Goal: Task Accomplishment & Management: Manage account settings

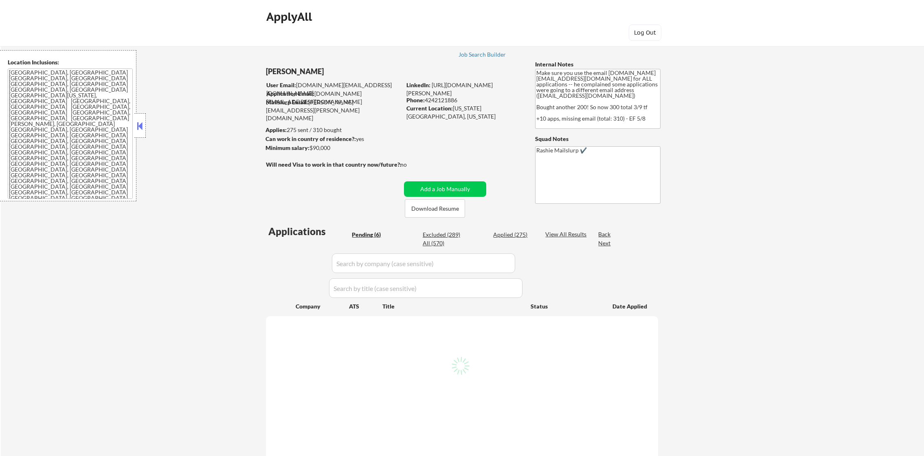
select select ""pending""
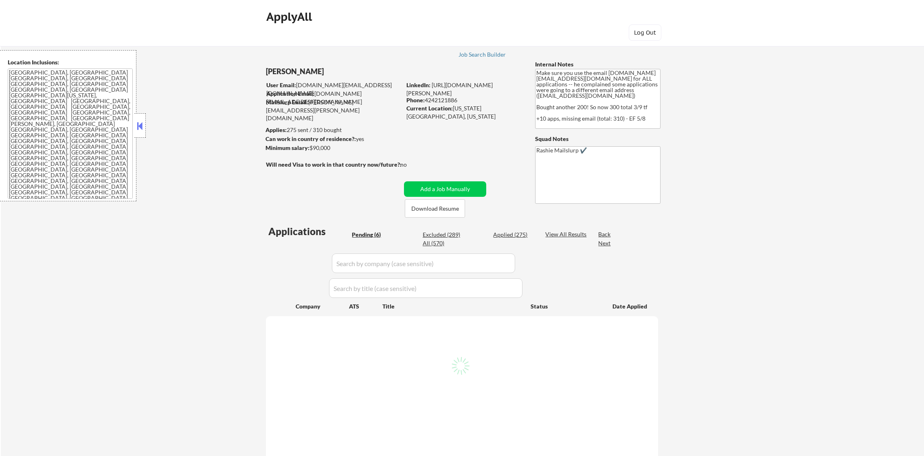
select select ""pending""
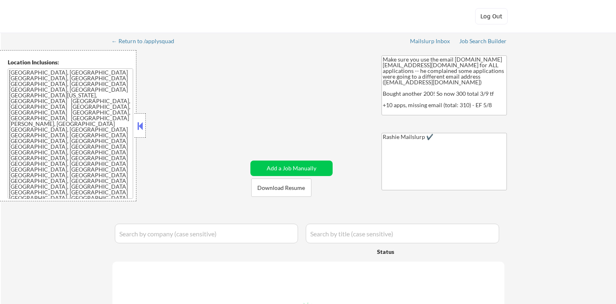
select select ""pending""
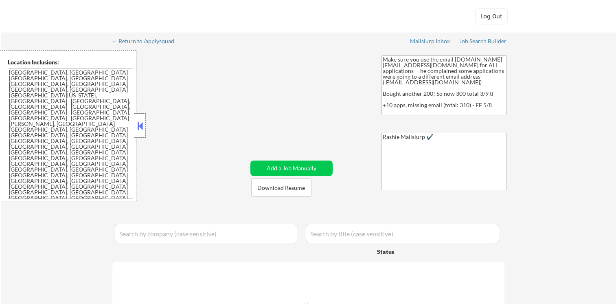
select select ""pending""
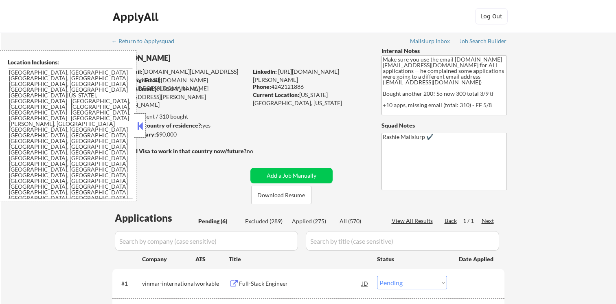
select select ""pending""
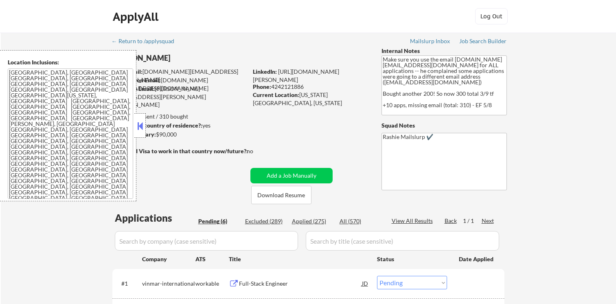
select select ""pending""
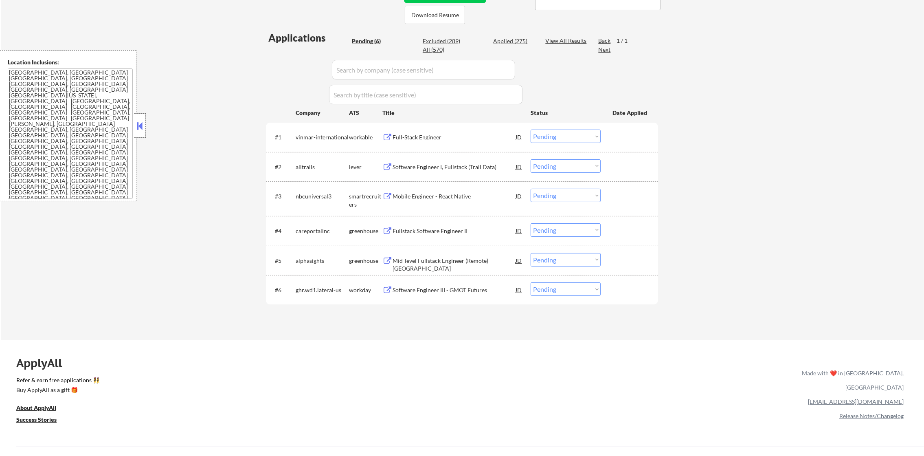
scroll to position [204, 0]
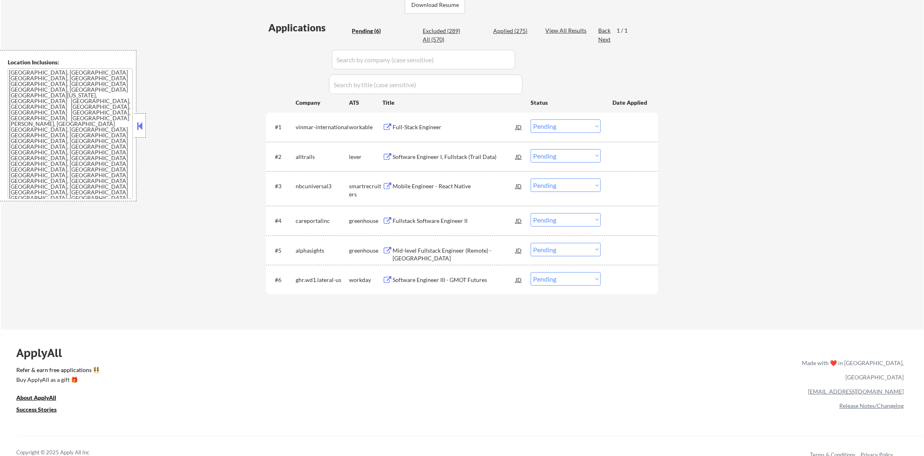
click at [437, 278] on div "Software Engineer III - GMOT Futures" at bounding box center [454, 280] width 123 height 8
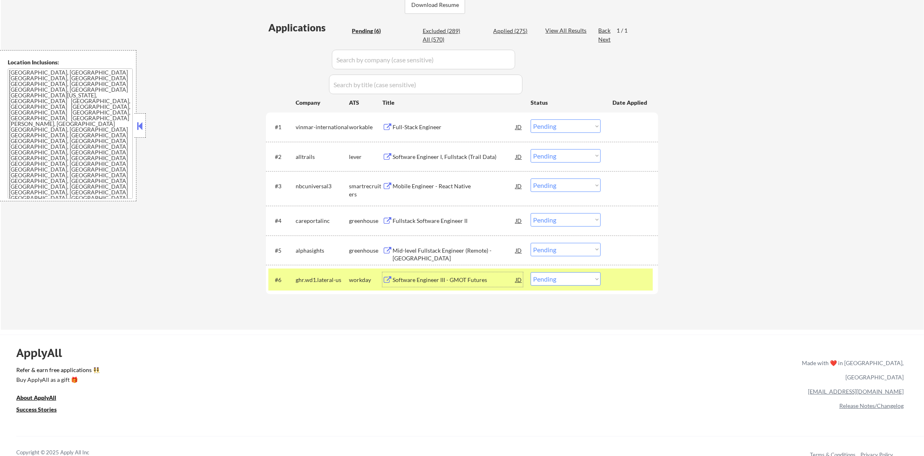
click at [80, 131] on textarea "[GEOGRAPHIC_DATA], [GEOGRAPHIC_DATA] [GEOGRAPHIC_DATA], [GEOGRAPHIC_DATA] [GEOG…" at bounding box center [70, 133] width 125 height 130
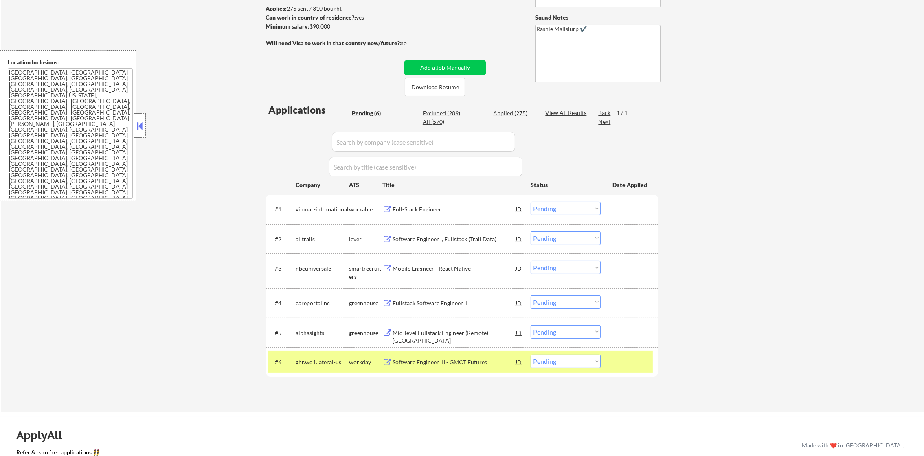
scroll to position [122, 0]
click at [323, 303] on div "ghr.wd1.lateral-us" at bounding box center [322, 361] width 53 height 8
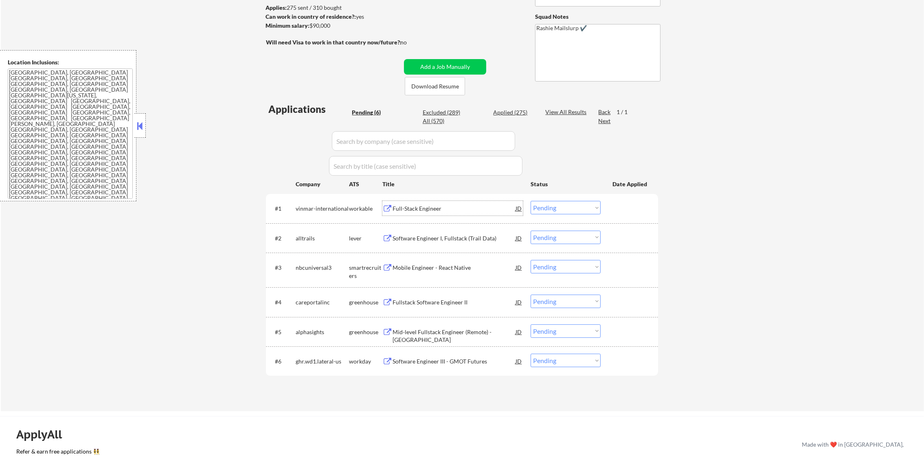
click at [439, 208] on div "Full-Stack Engineer" at bounding box center [454, 208] width 123 height 8
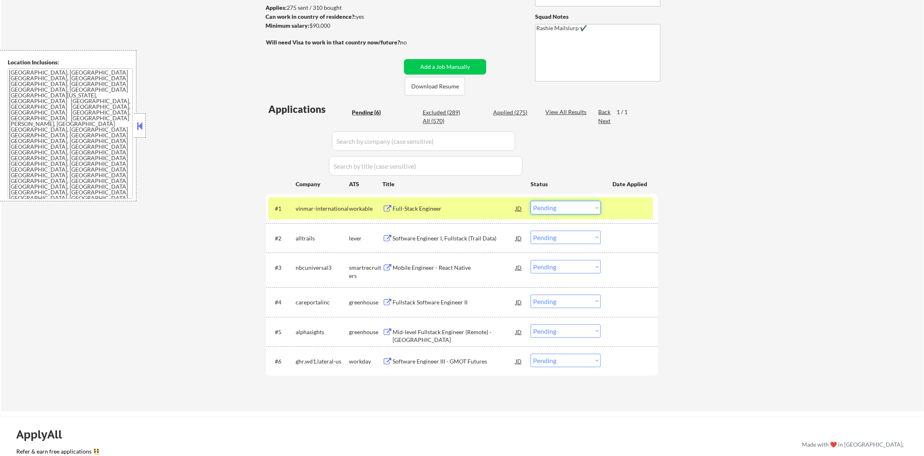
click at [558, 212] on select "Choose an option... Pending Applied Excluded (Questions) Excluded (Expired) Exc…" at bounding box center [566, 207] width 70 height 13
click at [531, 201] on select "Choose an option... Pending Applied Excluded (Questions) Excluded (Expired) Exc…" at bounding box center [566, 207] width 70 height 13
click at [321, 217] on div "#1 vinmar-international workable Full-Stack Engineer JD Choose an option... Pen…" at bounding box center [460, 208] width 384 height 22
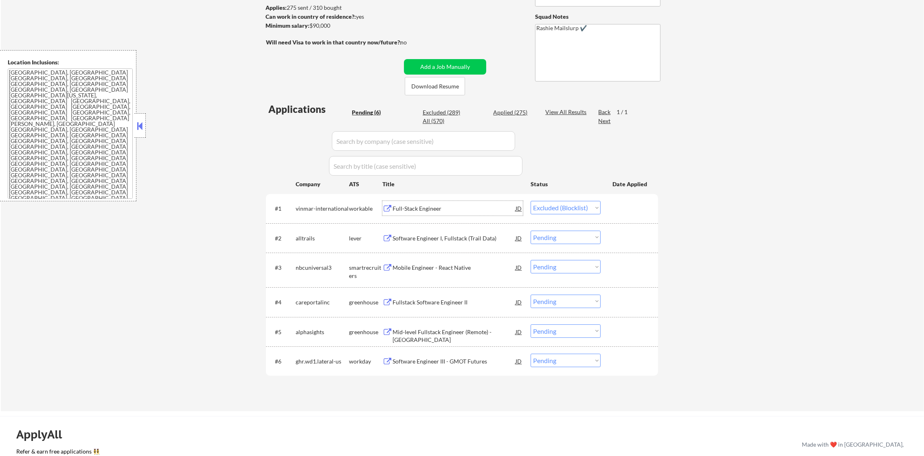
click at [431, 207] on div "Full-Stack Engineer" at bounding box center [454, 208] width 123 height 8
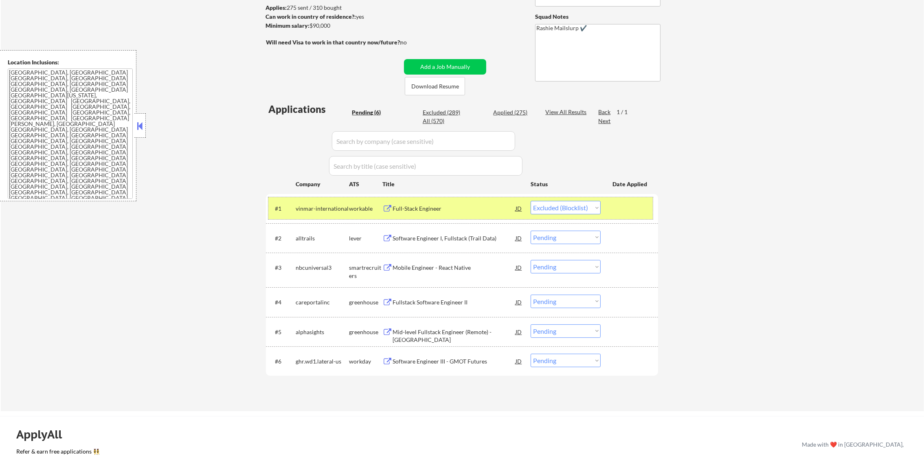
click at [326, 201] on div "vinmar-international" at bounding box center [322, 208] width 53 height 15
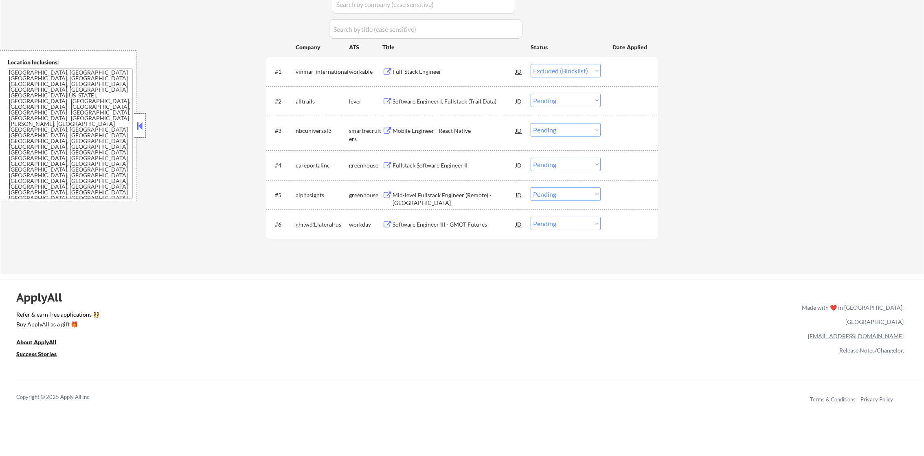
scroll to position [265, 0]
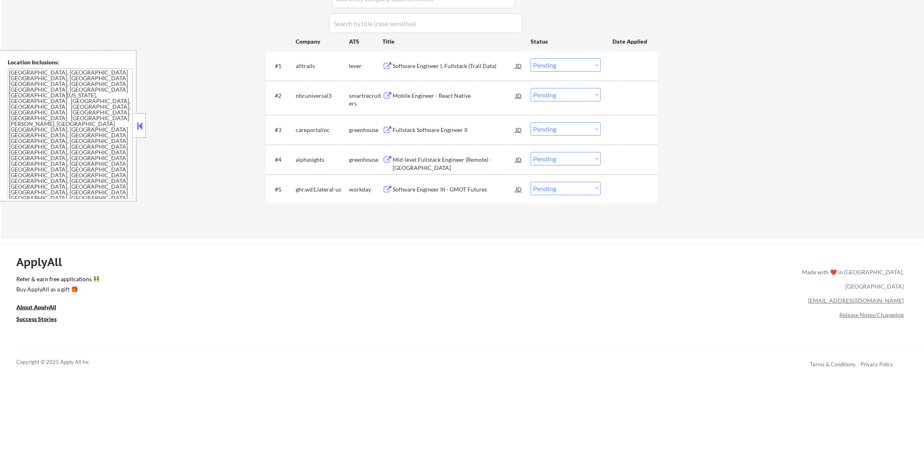
click at [434, 71] on div "Software Engineer I, Fullstack (Trail Data)" at bounding box center [454, 65] width 123 height 15
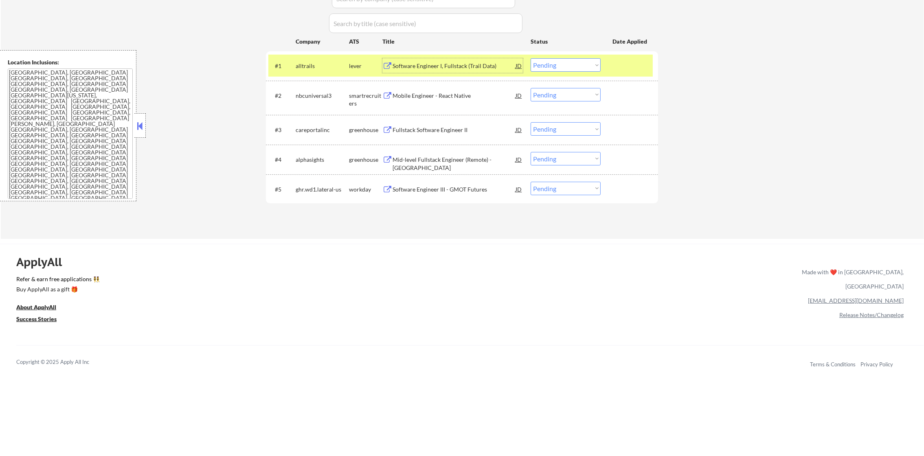
click at [547, 66] on select "Choose an option... Pending Applied Excluded (Questions) Excluded (Expired) Exc…" at bounding box center [566, 64] width 70 height 13
click at [531, 58] on select "Choose an option... Pending Applied Excluded (Questions) Excluded (Expired) Exc…" at bounding box center [566, 64] width 70 height 13
click at [318, 70] on div "alltrails" at bounding box center [322, 65] width 53 height 15
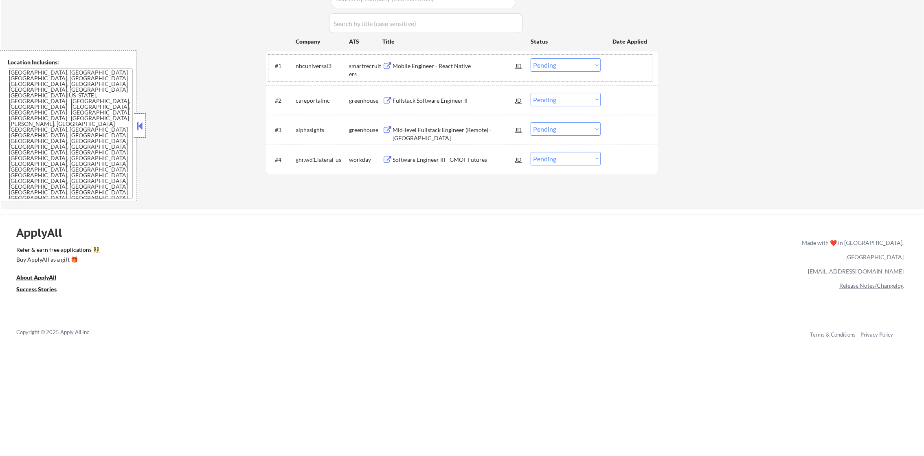
click at [446, 64] on div "Mobile Engineer - React Native" at bounding box center [454, 66] width 123 height 8
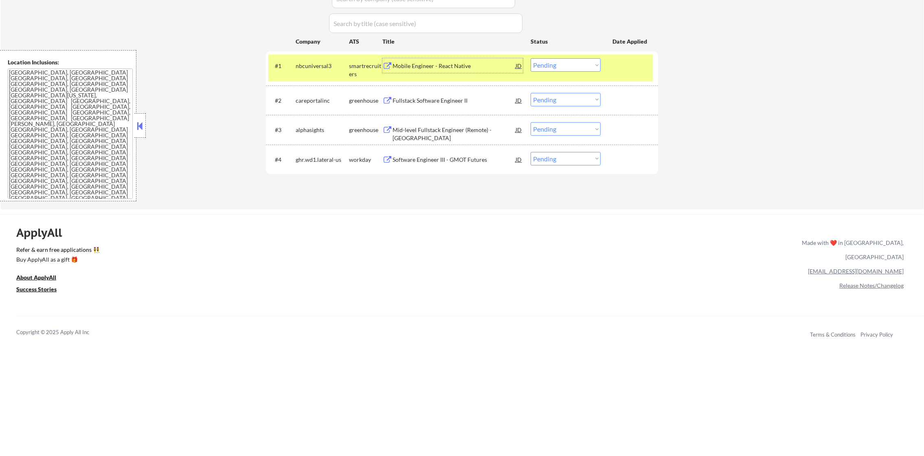
click at [560, 64] on select "Choose an option... Pending Applied Excluded (Questions) Excluded (Expired) Exc…" at bounding box center [566, 64] width 70 height 13
click at [531, 58] on select "Choose an option... Pending Applied Excluded (Questions) Excluded (Expired) Exc…" at bounding box center [566, 64] width 70 height 13
click at [316, 64] on div "nbcuniversal3" at bounding box center [322, 66] width 53 height 8
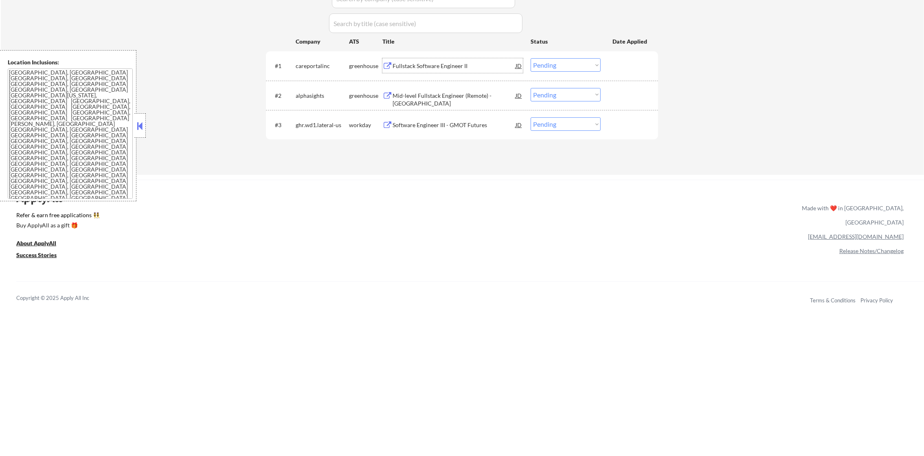
click at [441, 61] on div "Fullstack Software Engineer II" at bounding box center [454, 65] width 123 height 15
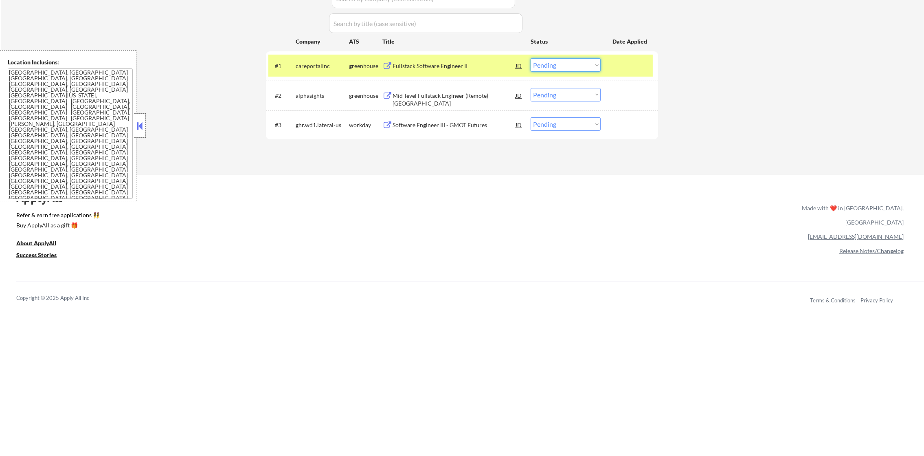
click at [549, 59] on select "Choose an option... Pending Applied Excluded (Questions) Excluded (Expired) Exc…" at bounding box center [566, 64] width 70 height 13
click at [531, 58] on select "Choose an option... Pending Applied Excluded (Questions) Excluded (Expired) Exc…" at bounding box center [566, 64] width 70 height 13
click at [334, 66] on div "careportalinc" at bounding box center [322, 66] width 53 height 8
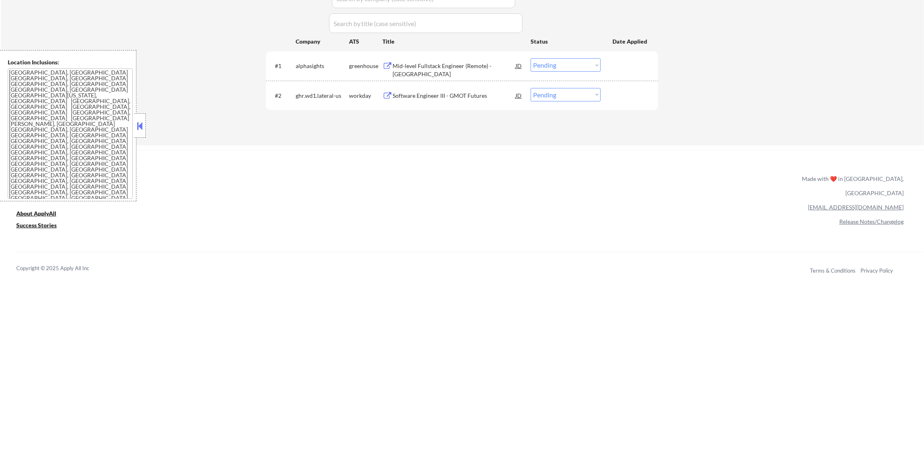
click at [434, 68] on div "Mid-level Fullstack Engineer (Remote) - US" at bounding box center [454, 70] width 123 height 16
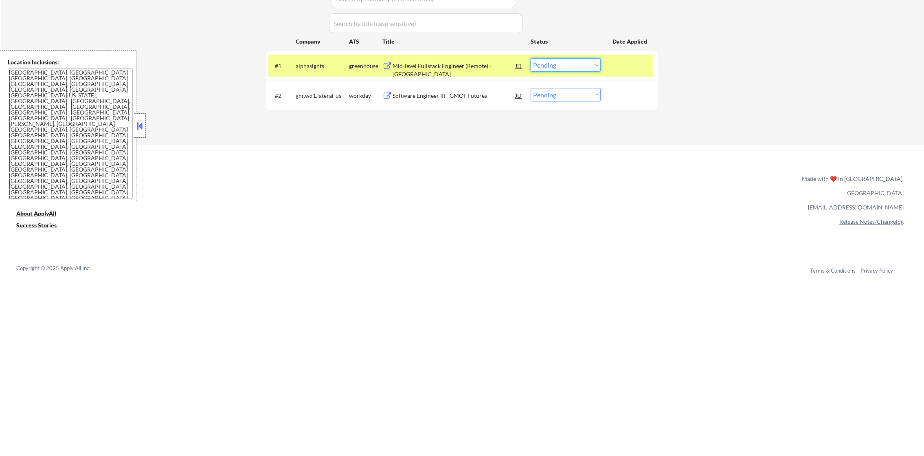
click at [586, 60] on select "Choose an option... Pending Applied Excluded (Questions) Excluded (Expired) Exc…" at bounding box center [566, 64] width 70 height 13
click at [531, 58] on select "Choose an option... Pending Applied Excluded (Questions) Excluded (Expired) Exc…" at bounding box center [566, 64] width 70 height 13
drag, startPoint x: 329, startPoint y: 63, endPoint x: 365, endPoint y: 42, distance: 42.1
click at [326, 63] on div "alphasights" at bounding box center [322, 66] width 53 height 8
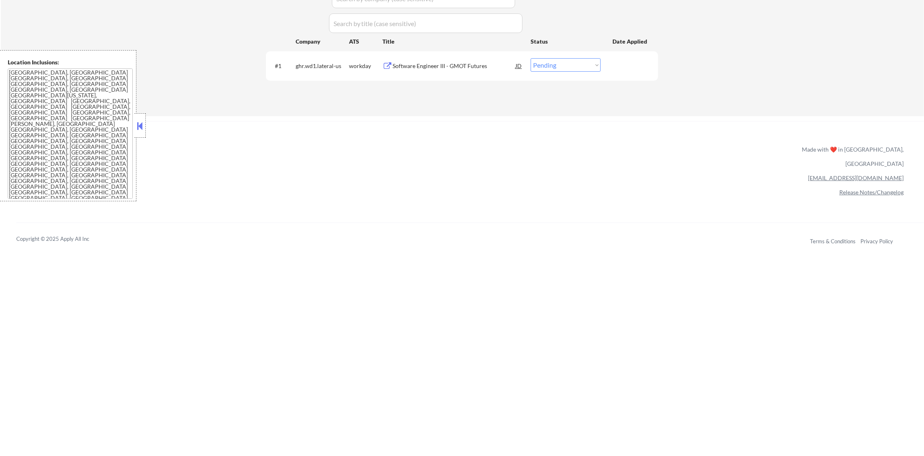
click at [461, 59] on div "Software Engineer III - GMOT Futures" at bounding box center [454, 65] width 123 height 15
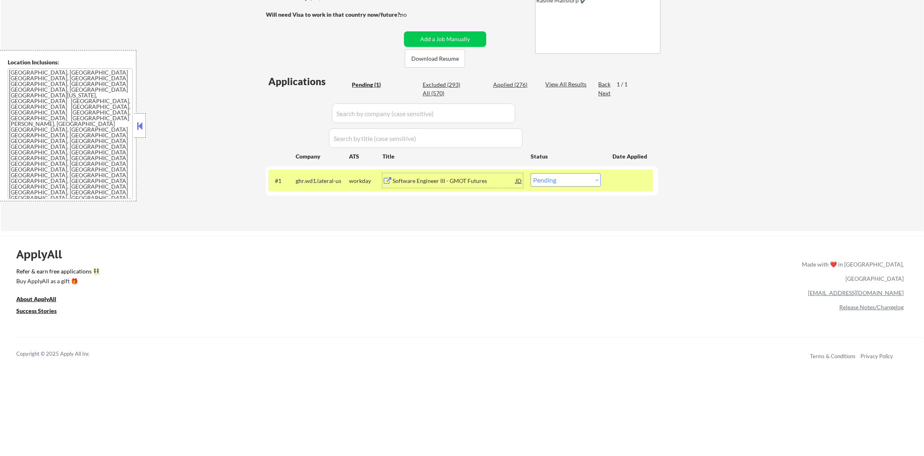
scroll to position [143, 0]
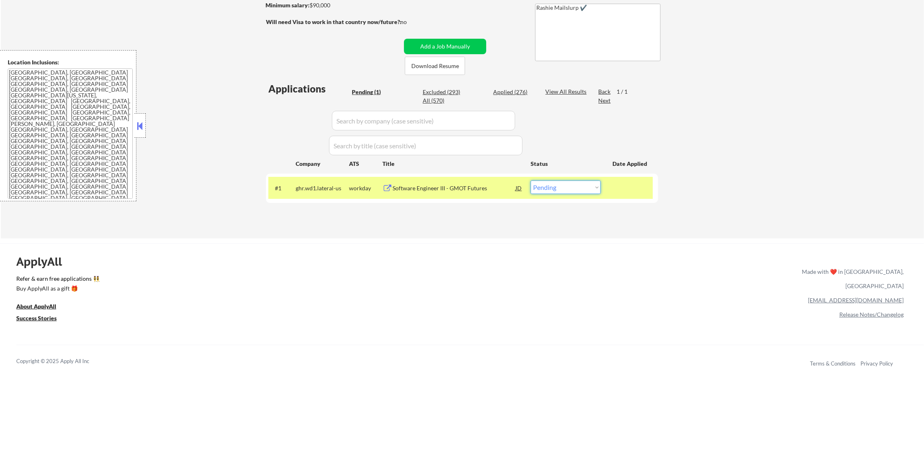
click at [556, 185] on select "Choose an option... Pending Applied Excluded (Questions) Excluded (Expired) Exc…" at bounding box center [566, 186] width 70 height 13
click at [531, 180] on select "Choose an option... Pending Applied Excluded (Questions) Excluded (Expired) Exc…" at bounding box center [566, 186] width 70 height 13
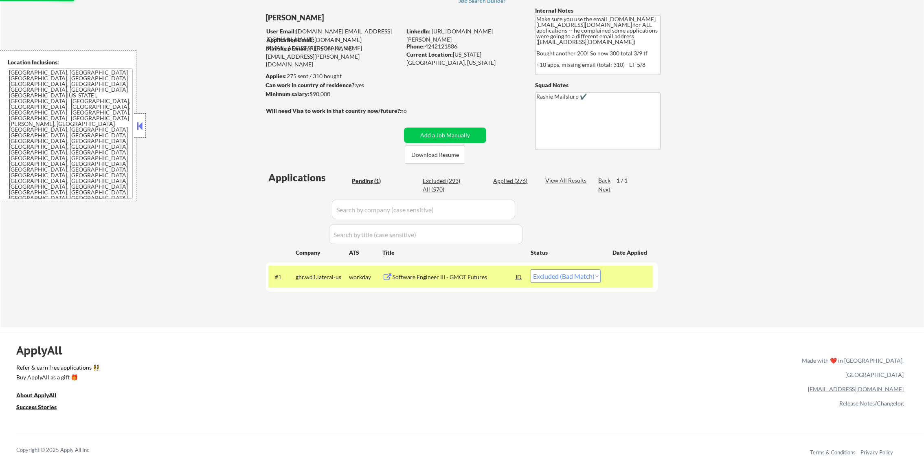
scroll to position [40, 0]
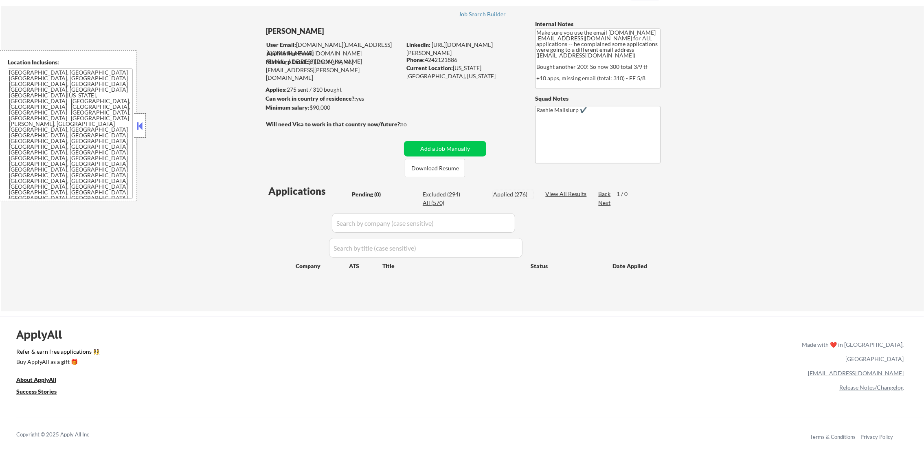
click at [522, 194] on div "Applied (276)" at bounding box center [513, 194] width 41 height 8
select select ""applied""
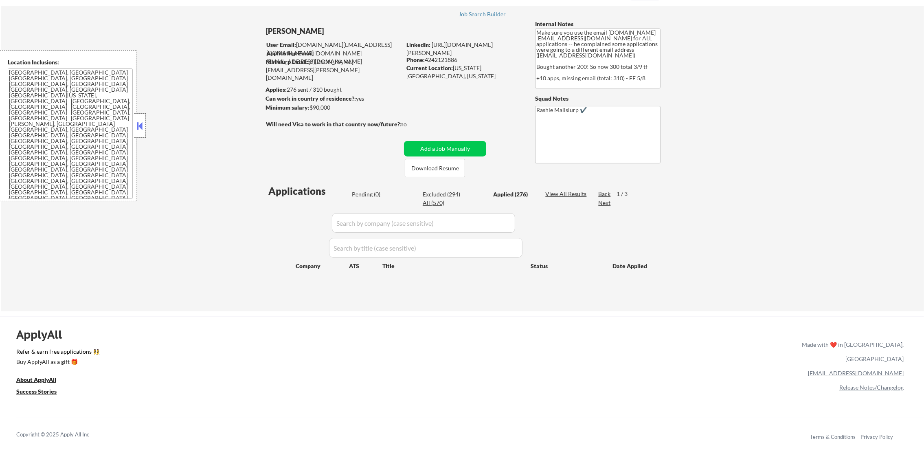
select select ""applied""
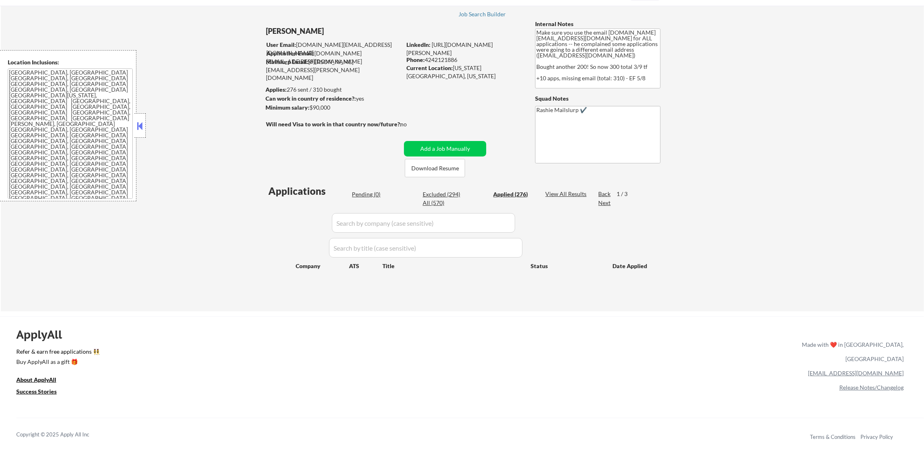
select select ""applied""
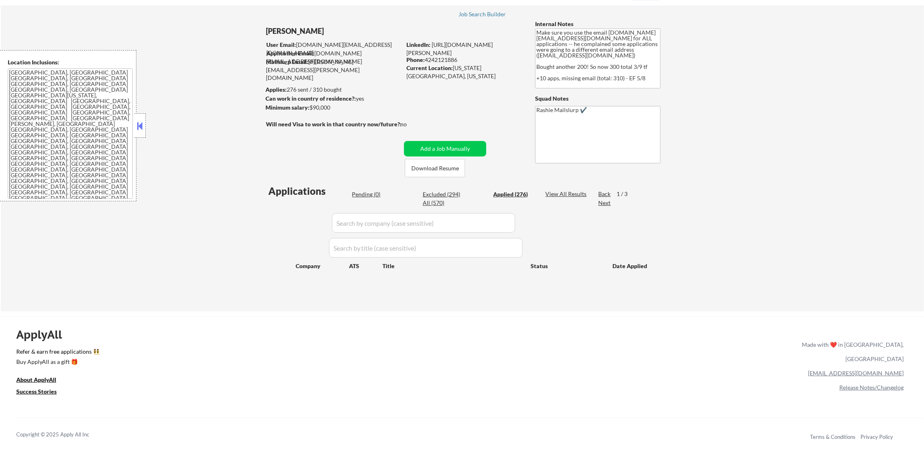
select select ""applied""
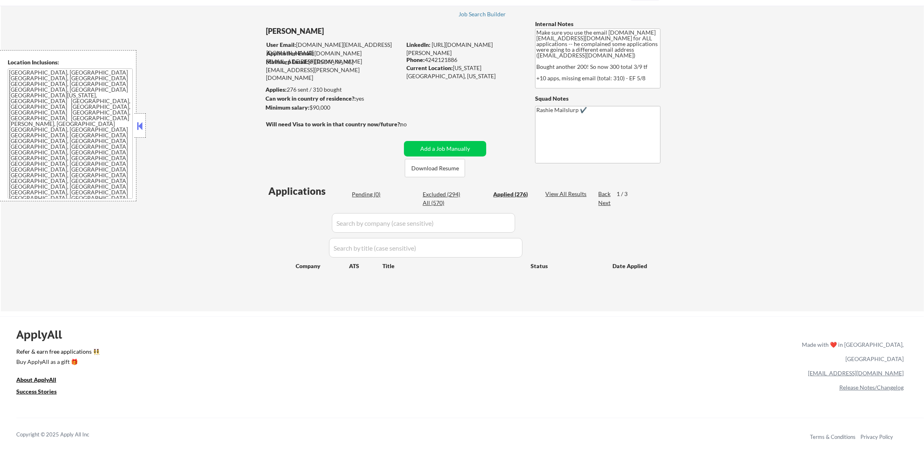
select select ""applied""
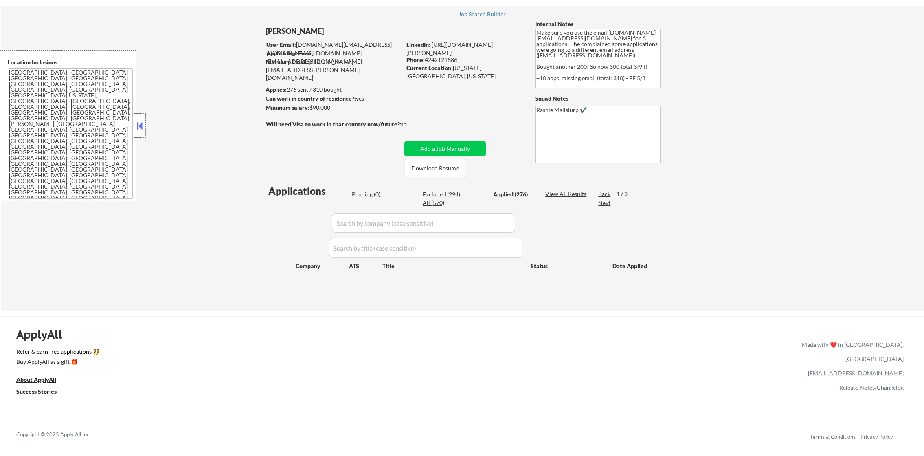
select select ""applied""
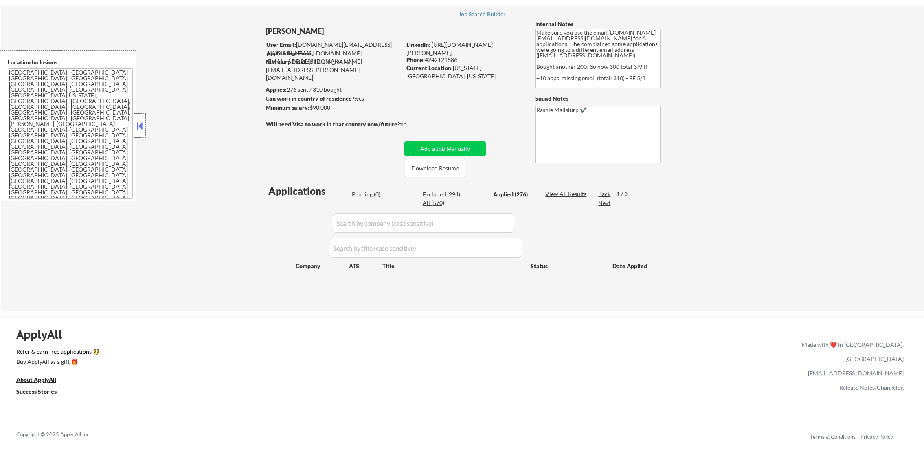
select select ""applied""
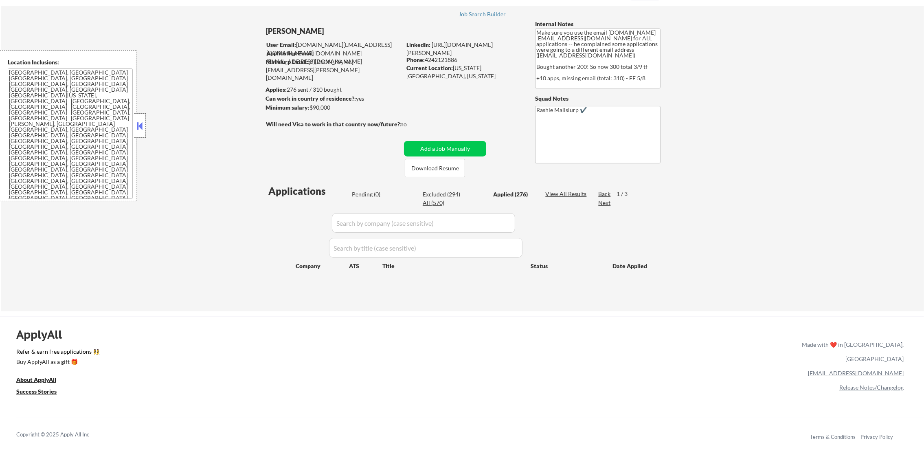
select select ""applied""
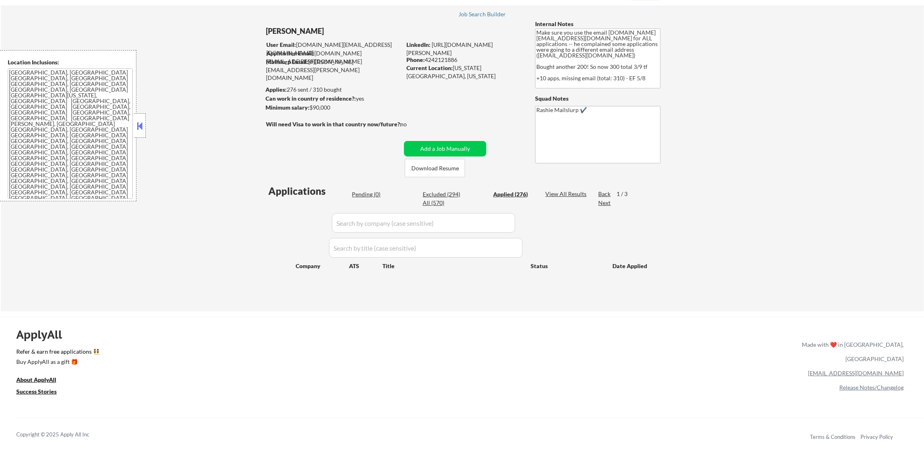
select select ""applied""
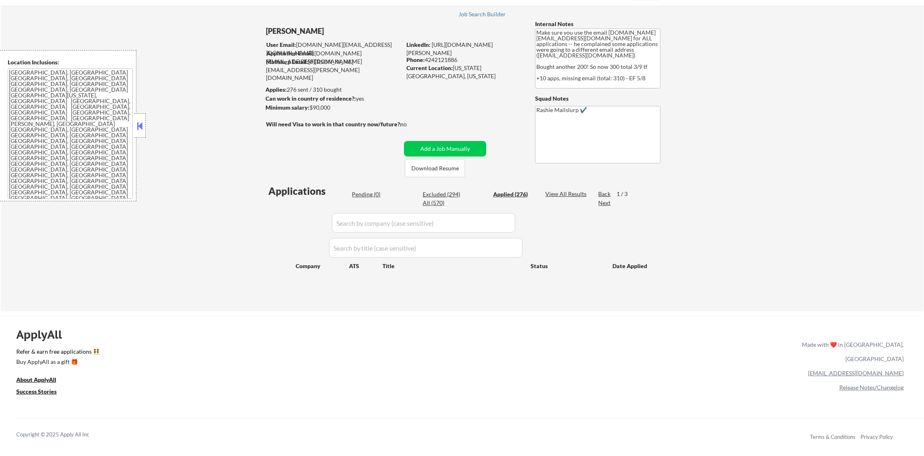
select select ""applied""
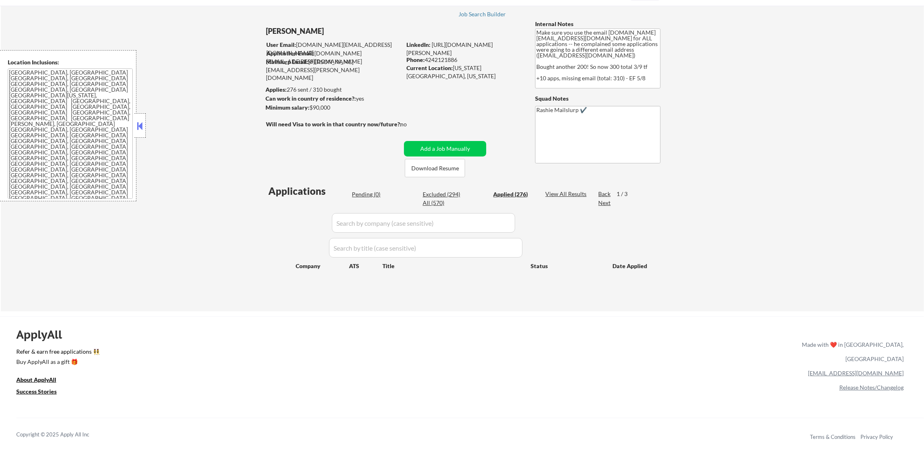
select select ""applied""
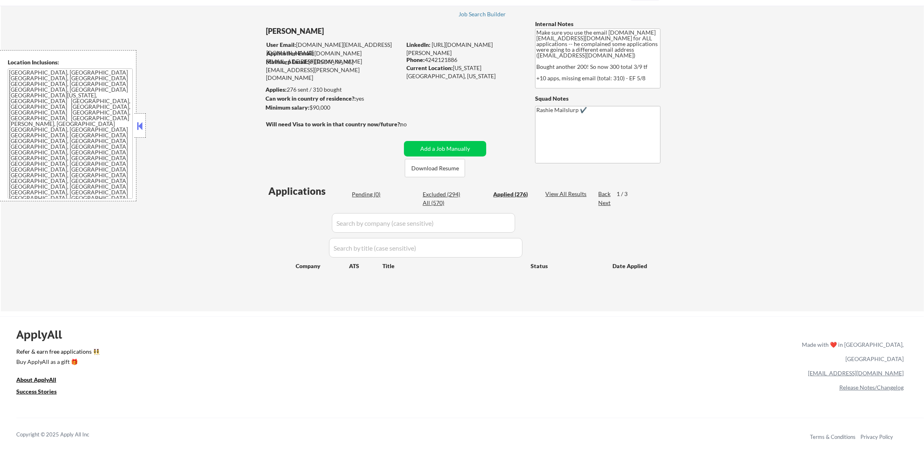
select select ""applied""
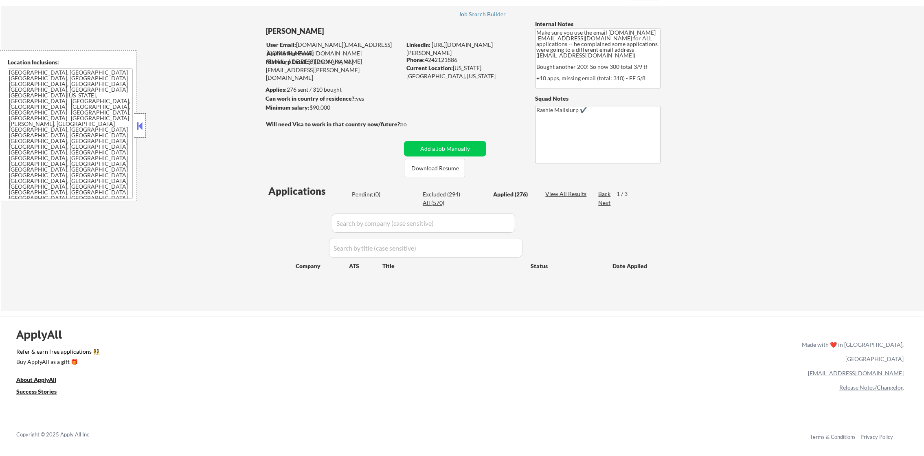
select select ""applied""
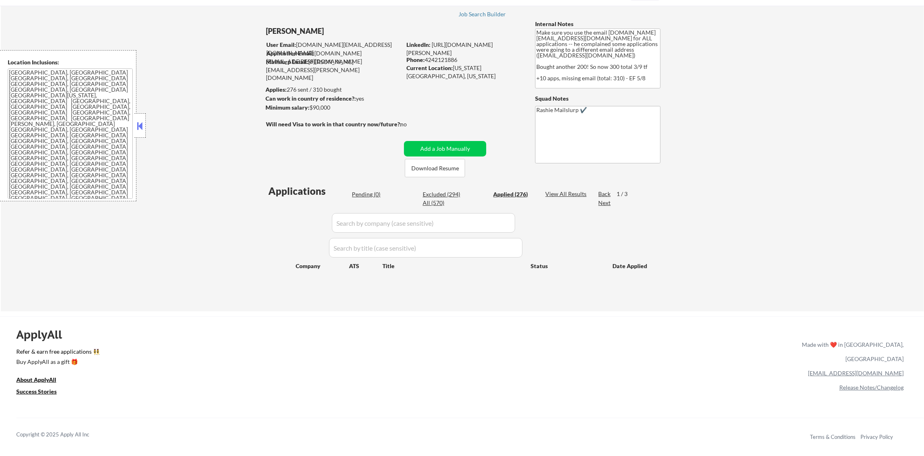
select select ""applied""
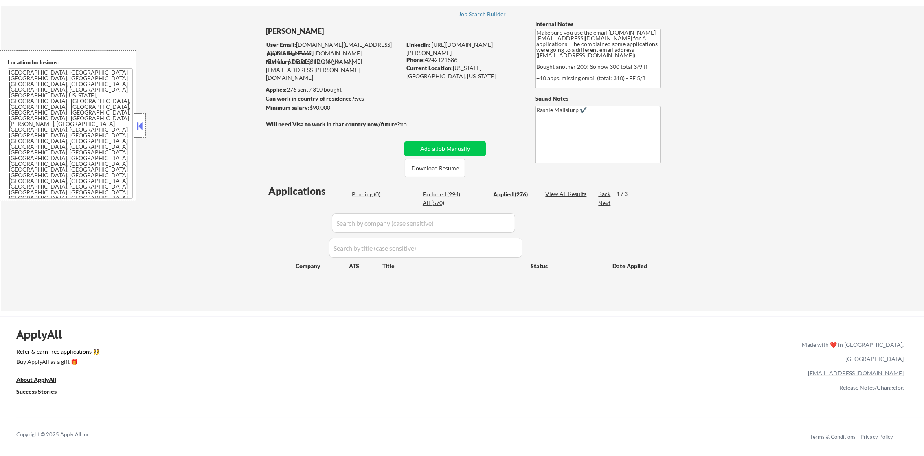
select select ""applied""
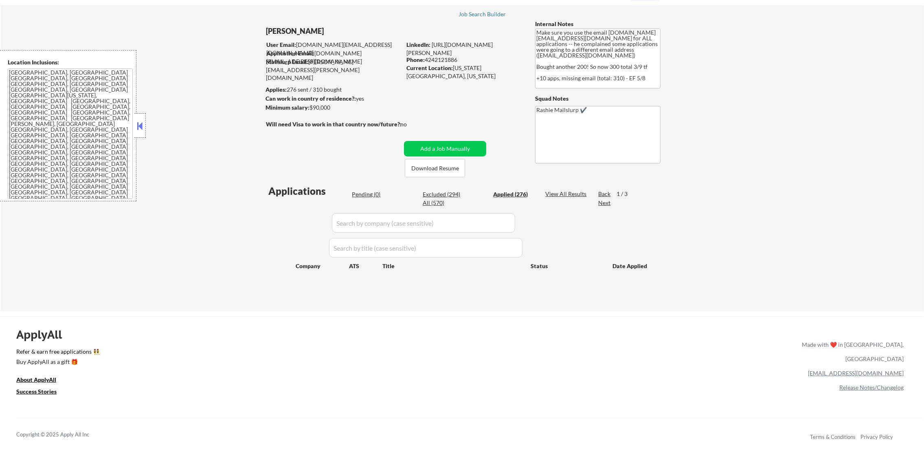
select select ""applied""
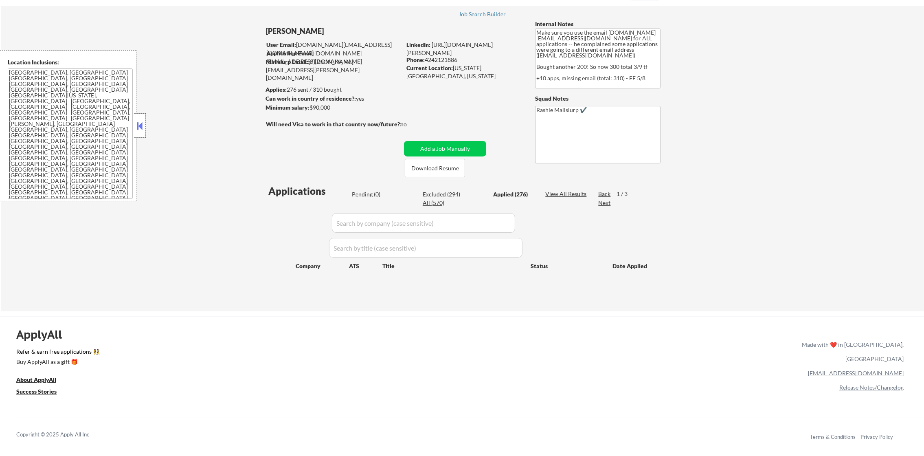
select select ""applied""
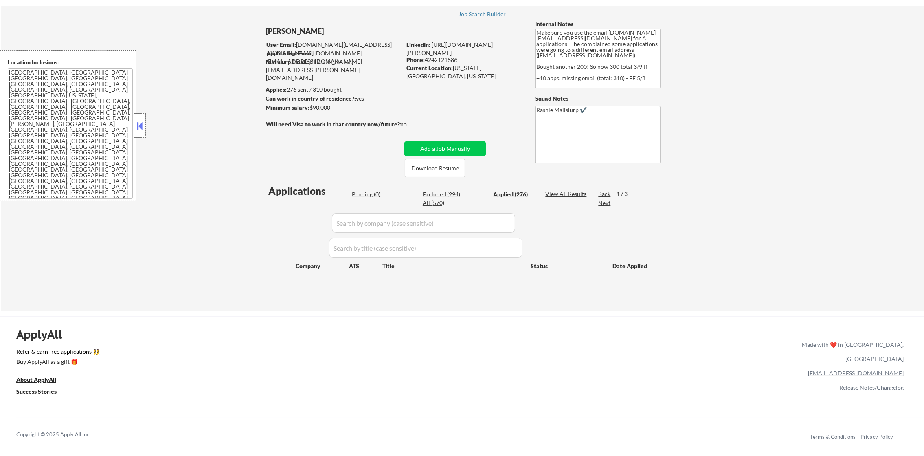
select select ""applied""
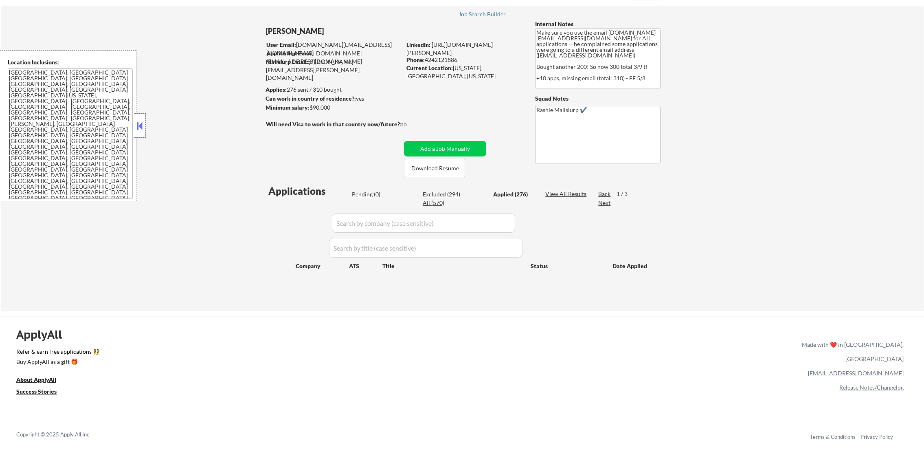
select select ""applied""
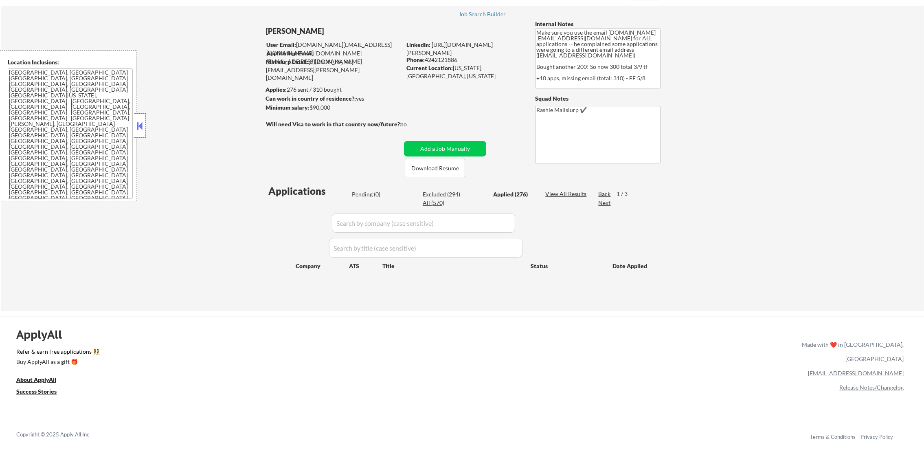
select select ""applied""
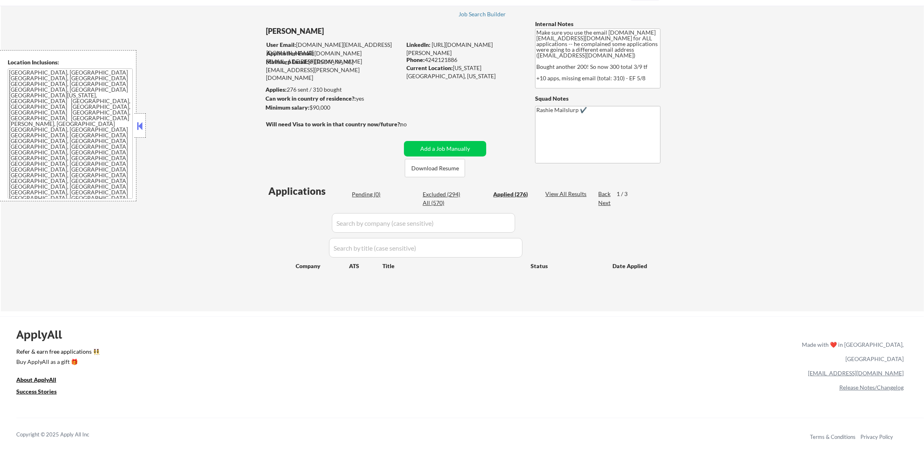
select select ""applied""
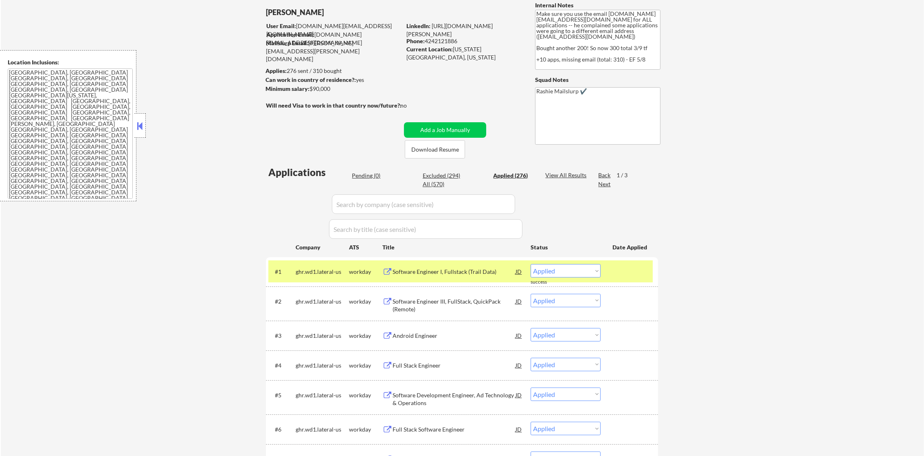
scroll to position [101, 0]
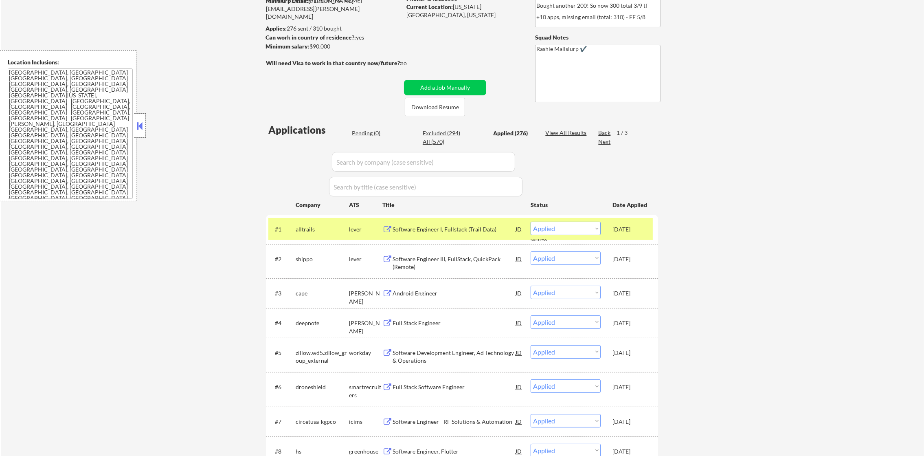
click at [306, 216] on div "#1 alltrails lever Software Engineer I, Fullstack (Trail Data) JD Choose an opt…" at bounding box center [462, 229] width 392 height 29
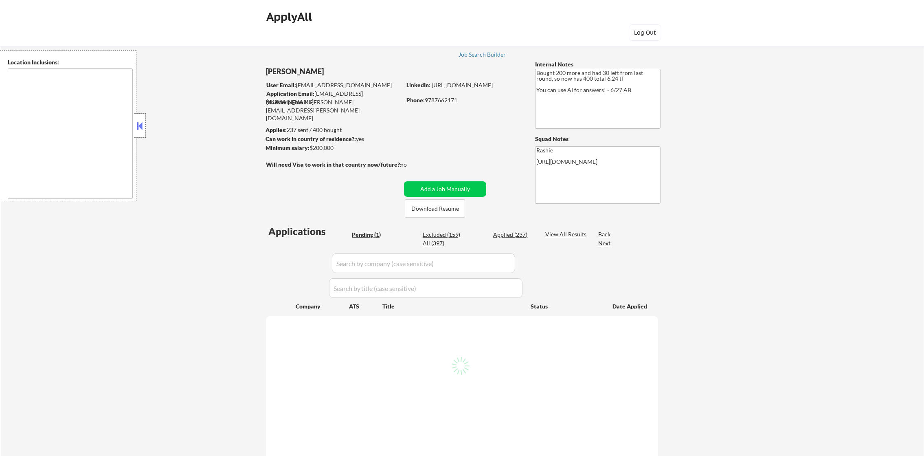
type textarea "[GEOGRAPHIC_DATA], [GEOGRAPHIC_DATA] [GEOGRAPHIC_DATA], [GEOGRAPHIC_DATA] [GEOG…"
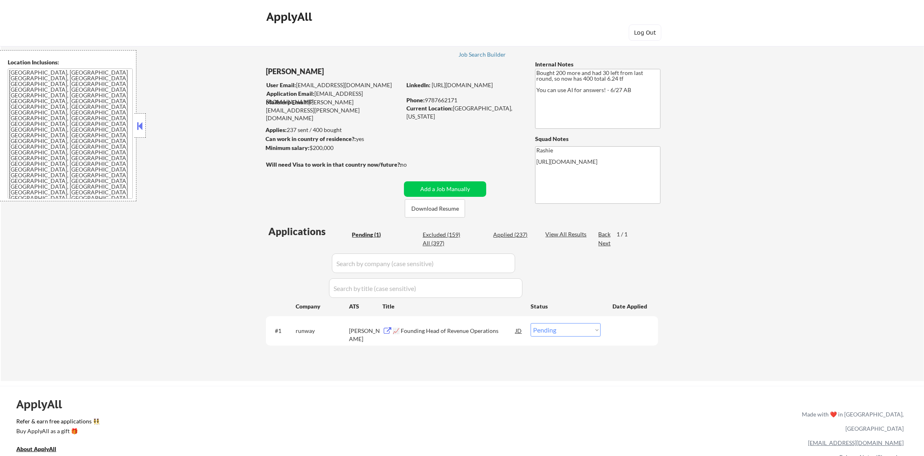
click at [454, 327] on div "📈 Founding Head of Revenue Operations" at bounding box center [454, 331] width 123 height 8
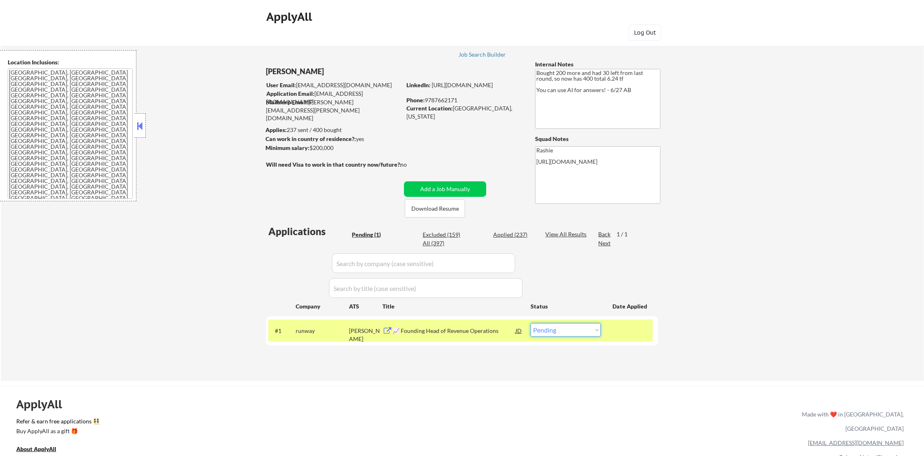
click at [554, 327] on select "Choose an option... Pending Applied Excluded (Questions) Excluded (Expired) Exc…" at bounding box center [566, 329] width 70 height 13
select select ""applied""
click at [531, 323] on select "Choose an option... Pending Applied Excluded (Questions) Excluded (Expired) Exc…" at bounding box center [566, 329] width 70 height 13
click at [333, 318] on div "#1 runway ashby 📈 Founding Head of Revenue Operations JD Choose an option... Pe…" at bounding box center [462, 330] width 392 height 29
click at [314, 327] on div "runway" at bounding box center [322, 331] width 53 height 8
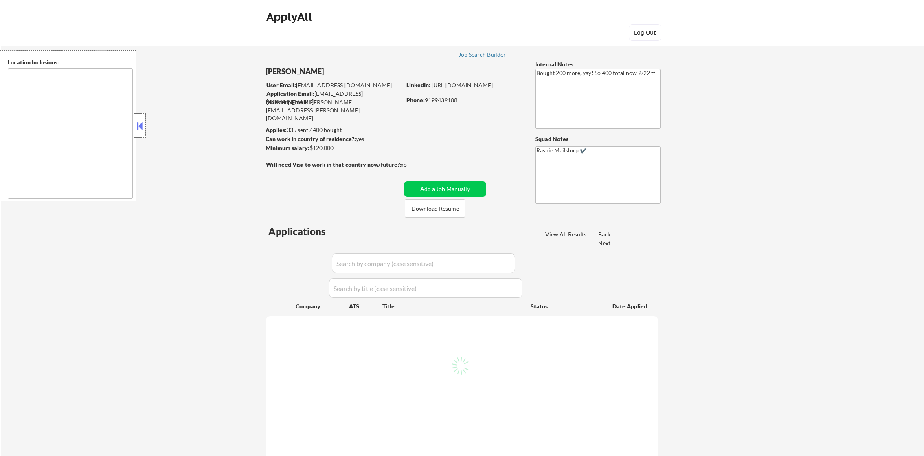
select select ""pending""
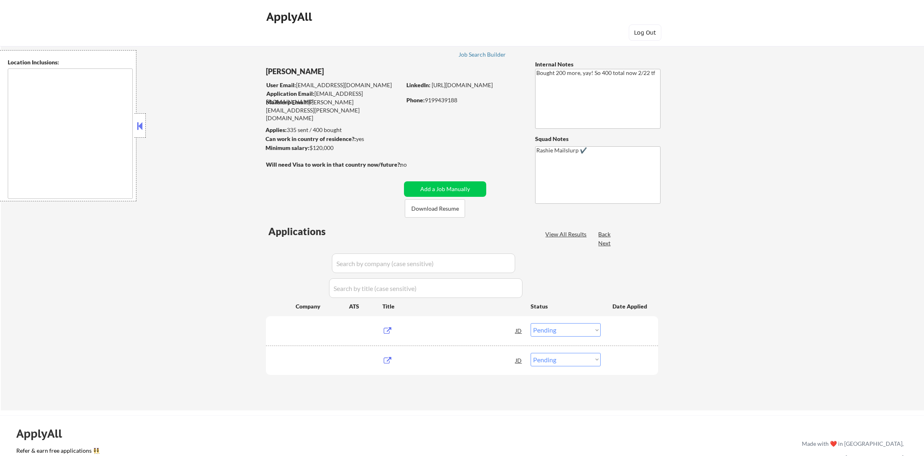
type textarea "Raleigh, NC Cary, NC Morrisville, NC Apex, NC Garner, NC Wake Forest, NC Holly …"
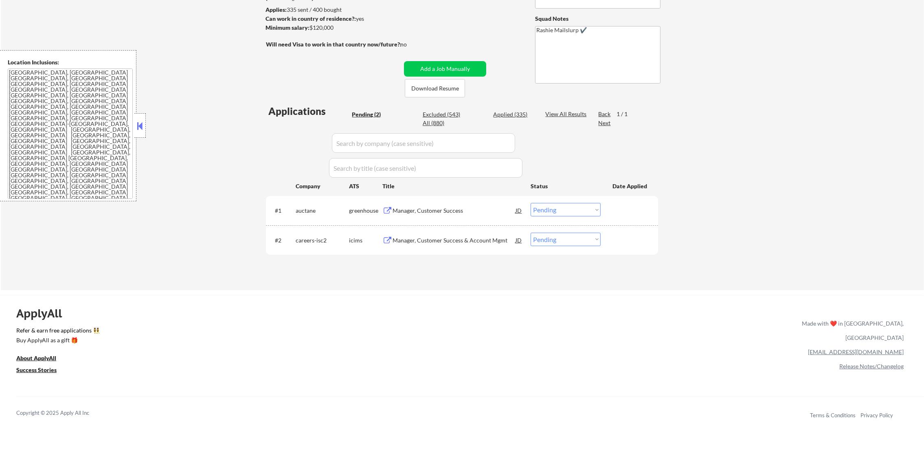
scroll to position [122, 0]
click at [448, 203] on div "Manager, Customer Success" at bounding box center [454, 208] width 123 height 15
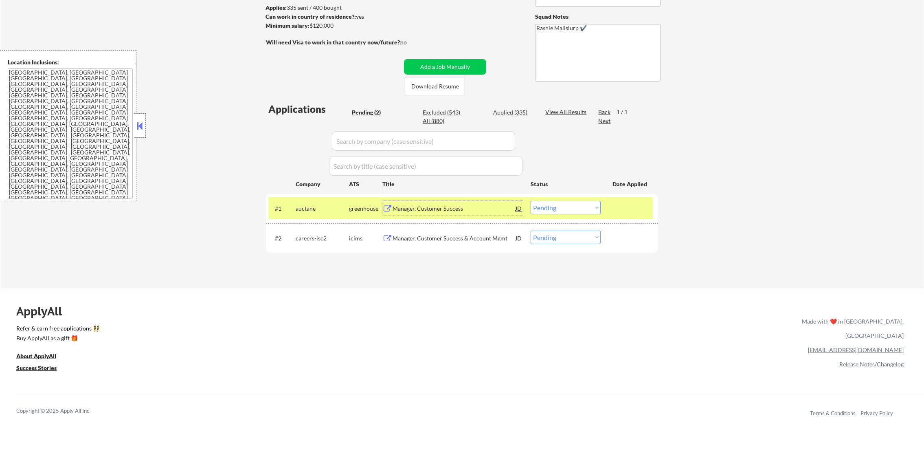
click at [88, 90] on textarea "Raleigh, NC Cary, NC Morrisville, NC Apex, NC Garner, NC Wake Forest, NC Holly …" at bounding box center [70, 133] width 125 height 130
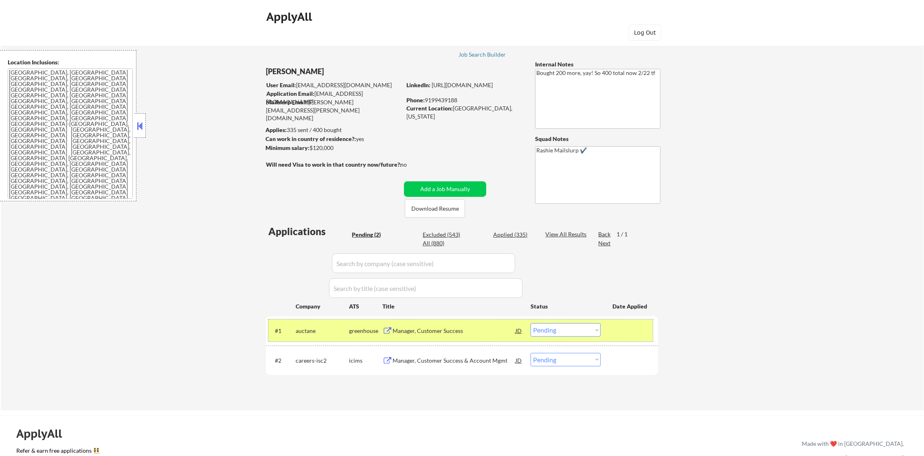
click at [329, 333] on div "auctane" at bounding box center [322, 331] width 53 height 8
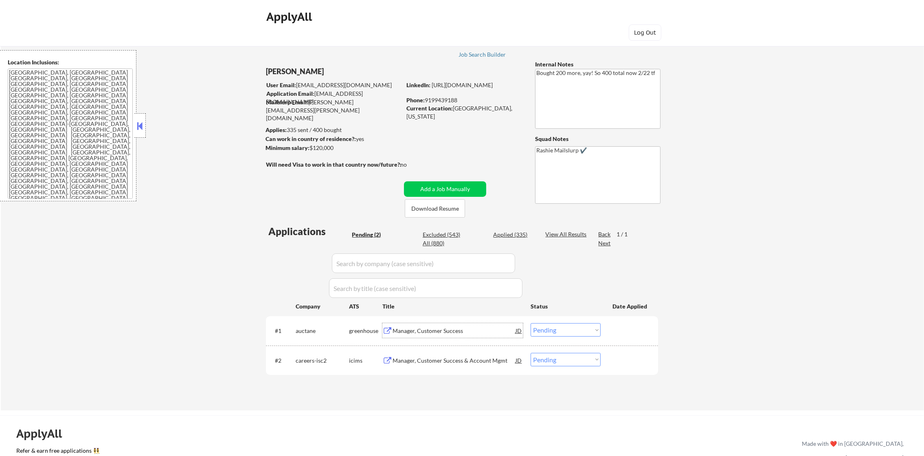
click at [427, 327] on div "Manager, Customer Success" at bounding box center [454, 331] width 123 height 8
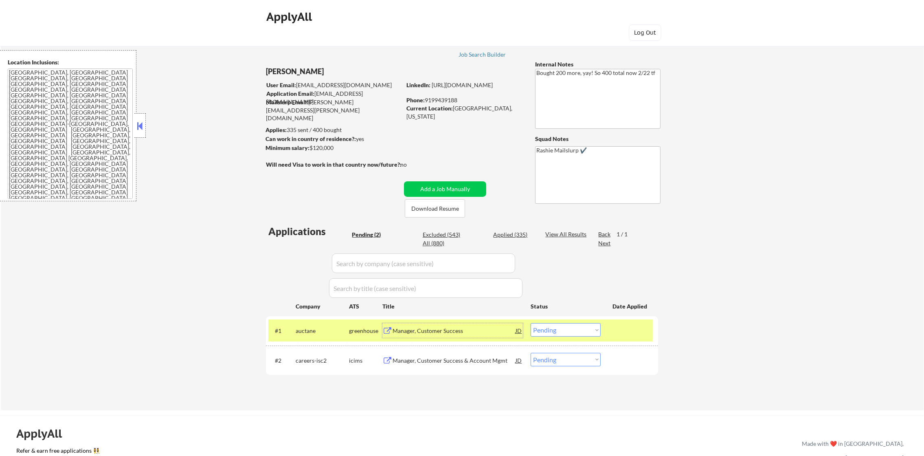
click at [558, 323] on select "Choose an option... Pending Applied Excluded (Questions) Excluded (Expired) Exc…" at bounding box center [566, 329] width 70 height 13
click at [531, 323] on select "Choose an option... Pending Applied Excluded (Questions) Excluded (Expired) Exc…" at bounding box center [566, 329] width 70 height 13
click at [310, 321] on div "#1 auctane greenhouse Manager, Customer Success JD Choose an option... Pending …" at bounding box center [460, 330] width 384 height 22
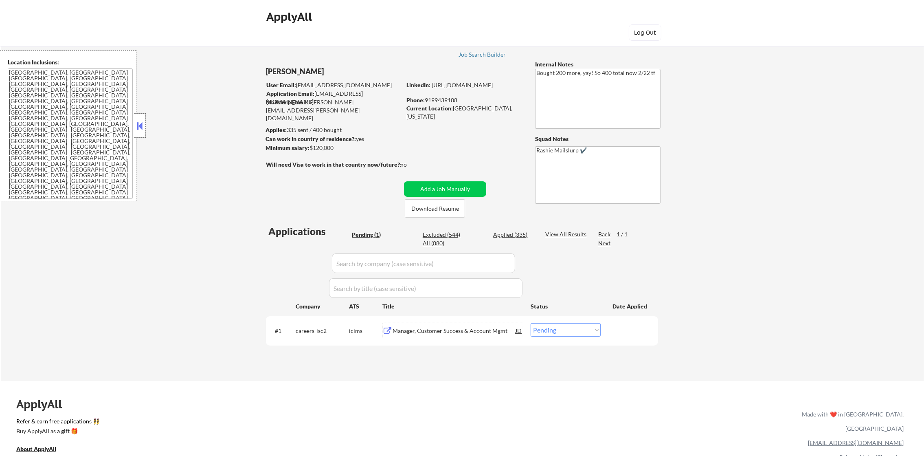
click at [473, 325] on div "Manager, Customer Success & Account Mgmt" at bounding box center [454, 330] width 123 height 15
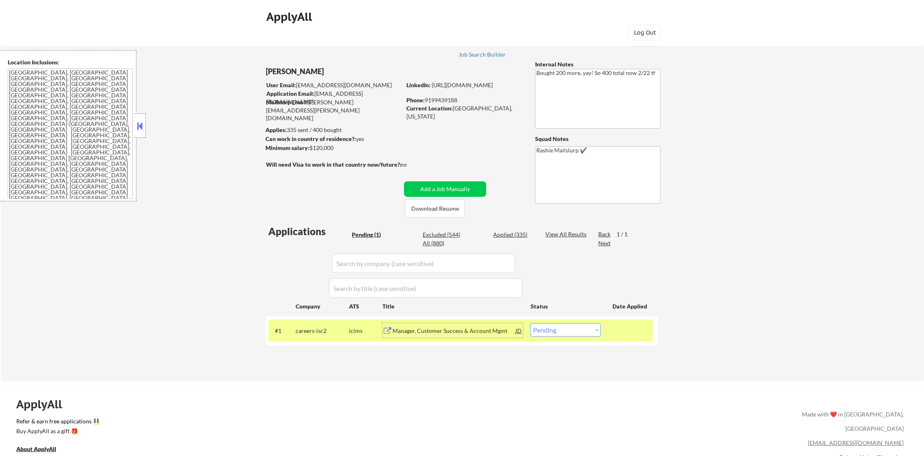
drag, startPoint x: 568, startPoint y: 330, endPoint x: 563, endPoint y: 347, distance: 18.2
click at [568, 331] on select "Choose an option... Pending Applied Excluded (Questions) Excluded (Expired) Exc…" at bounding box center [566, 329] width 70 height 13
select select ""excluded""
click at [531, 323] on select "Choose an option... Pending Applied Excluded (Questions) Excluded (Expired) Exc…" at bounding box center [566, 329] width 70 height 13
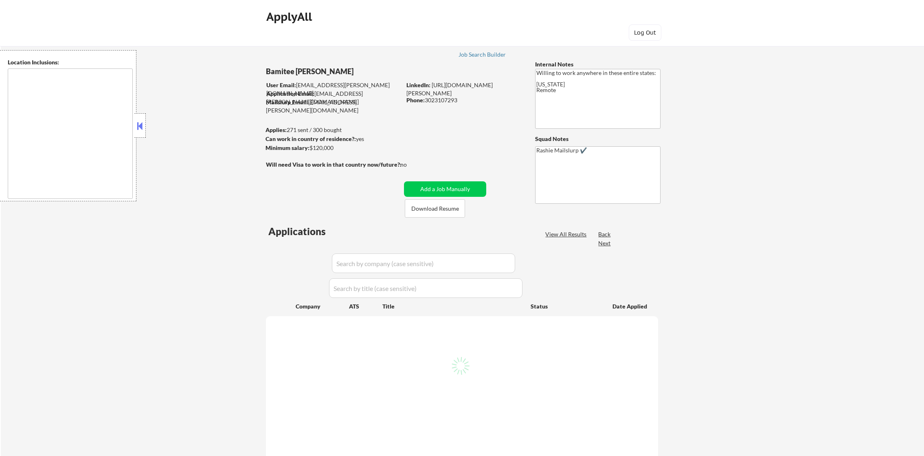
type textarea "[GEOGRAPHIC_DATA], MD [GEOGRAPHIC_DATA], [GEOGRAPHIC_DATA] [GEOGRAPHIC_DATA], […"
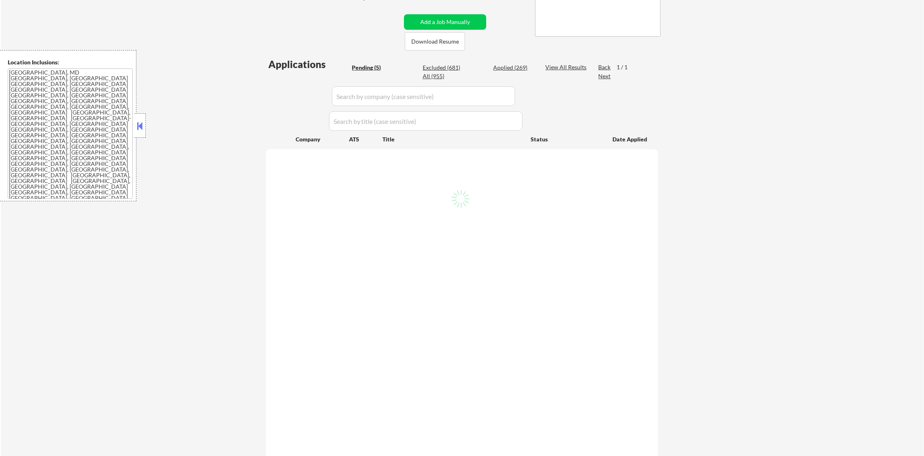
scroll to position [183, 0]
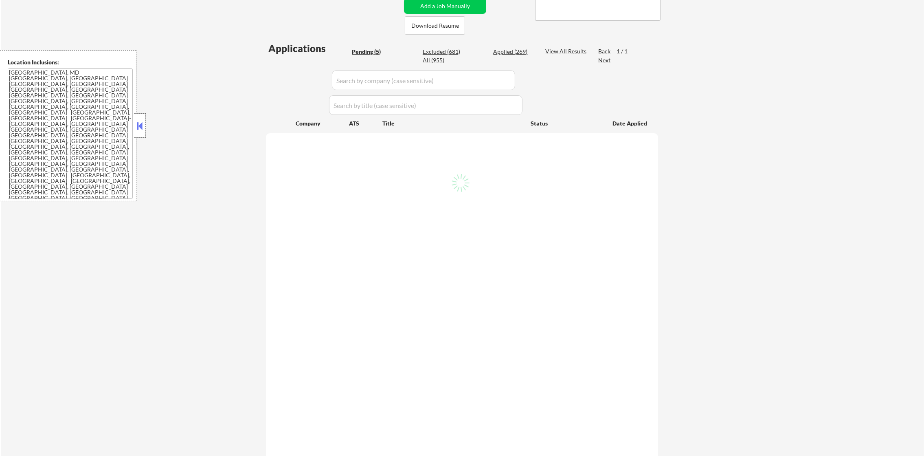
select select ""pending""
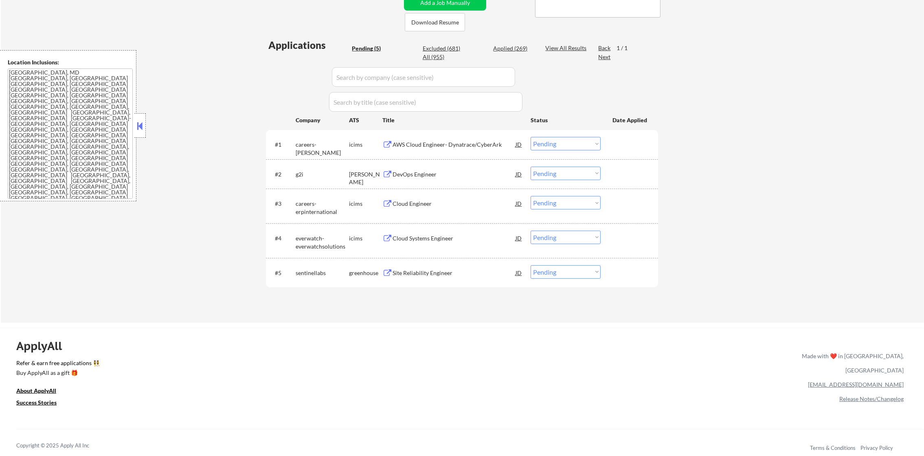
scroll to position [163, 0]
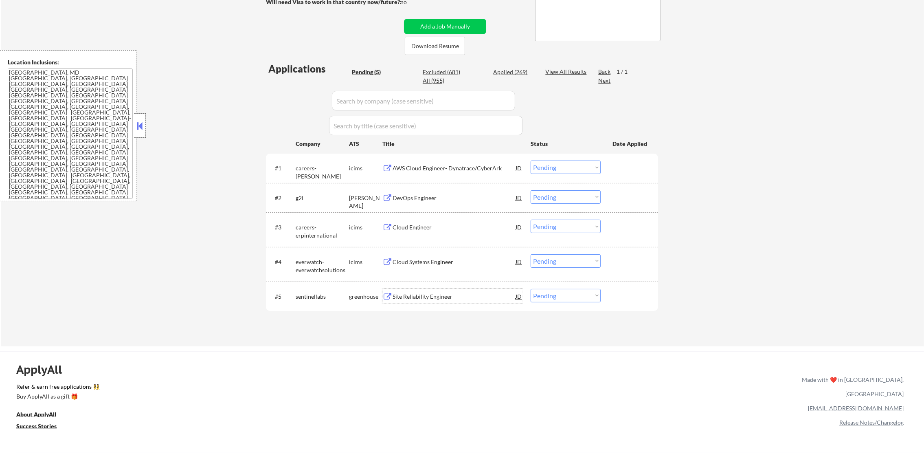
click at [422, 297] on div "Site Reliability Engineer" at bounding box center [454, 296] width 123 height 8
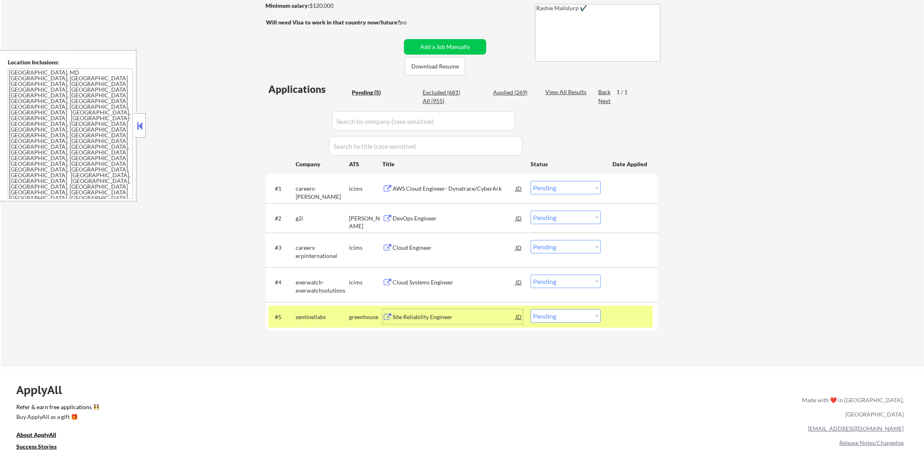
scroll to position [122, 0]
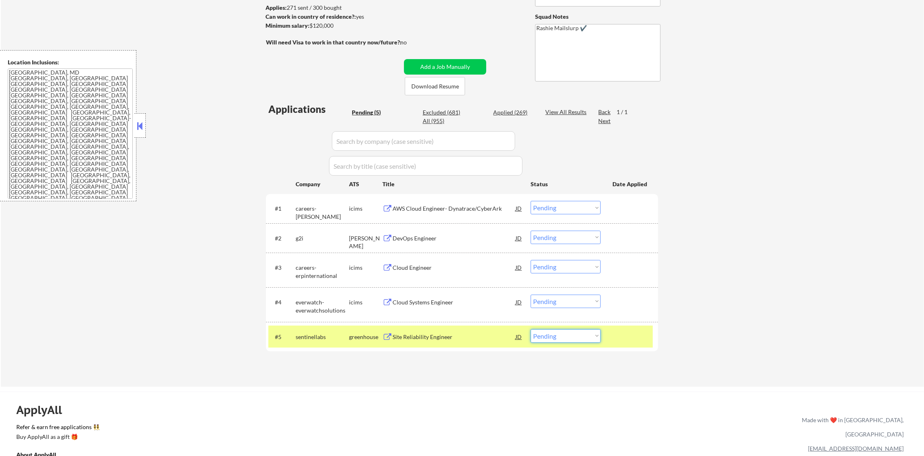
click at [575, 333] on select "Choose an option... Pending Applied Excluded (Questions) Excluded (Expired) Exc…" at bounding box center [566, 335] width 70 height 13
select select ""excluded__bad_match_""
click at [531, 329] on select "Choose an option... Pending Applied Excluded (Questions) Excluded (Expired) Exc…" at bounding box center [566, 335] width 70 height 13
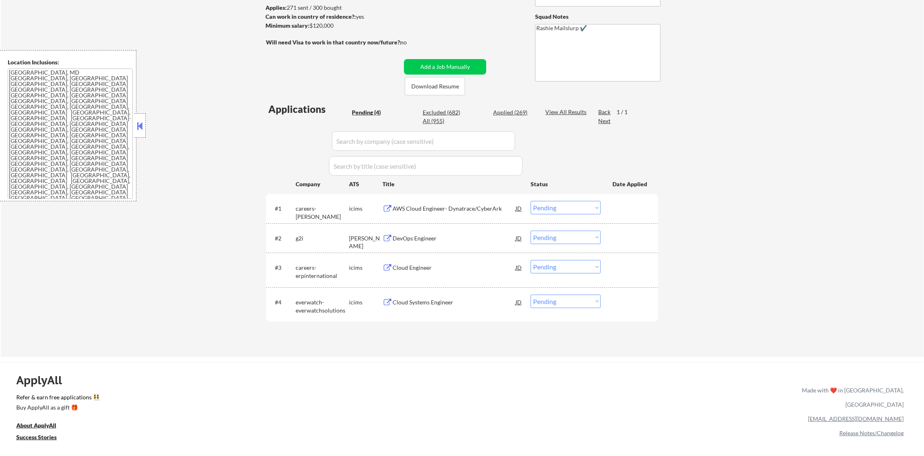
click at [445, 235] on div "DevOps Engineer" at bounding box center [454, 238] width 123 height 8
